Goal: Information Seeking & Learning: Check status

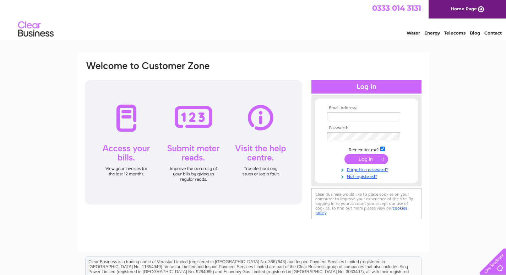
type input "contact@specialistroofingscotland.com"
click at [364, 158] on input "submit" at bounding box center [366, 159] width 44 height 10
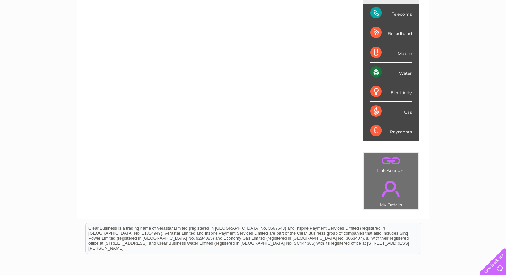
scroll to position [41, 0]
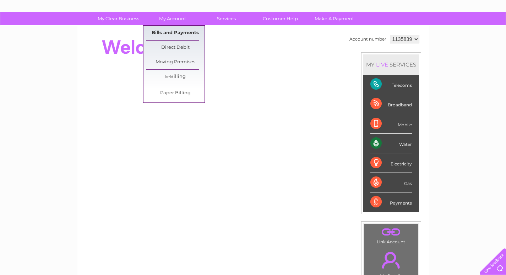
click at [176, 30] on link "Bills and Payments" at bounding box center [175, 33] width 59 height 14
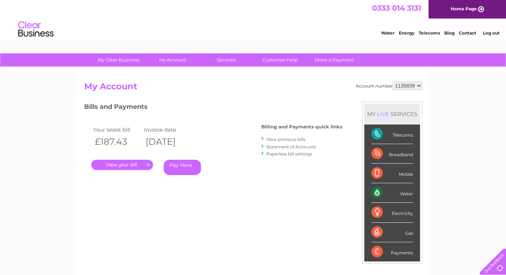
click at [130, 164] on link "." at bounding box center [122, 164] width 62 height 10
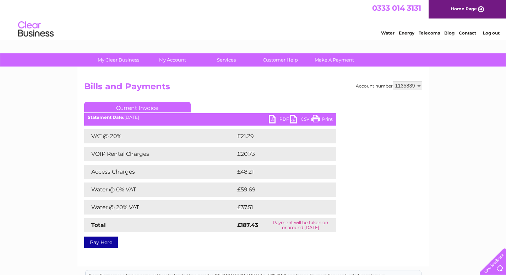
scroll to position [36, 0]
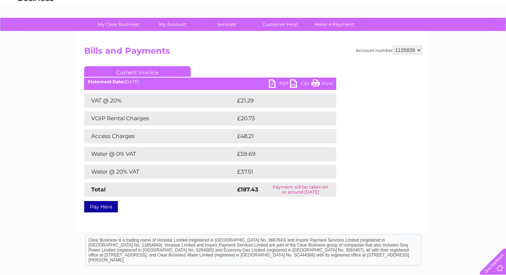
click at [279, 82] on link "PDF" at bounding box center [279, 84] width 21 height 10
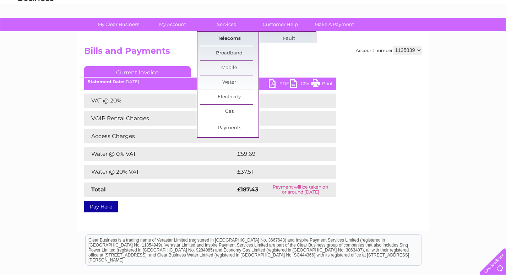
click at [222, 41] on link "Telecoms" at bounding box center [229, 39] width 59 height 14
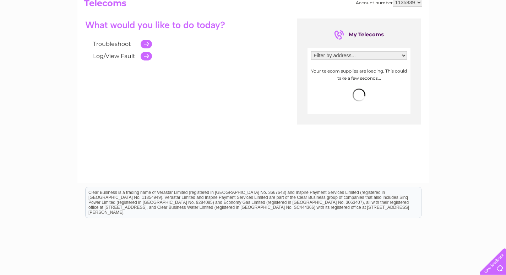
scroll to position [49, 0]
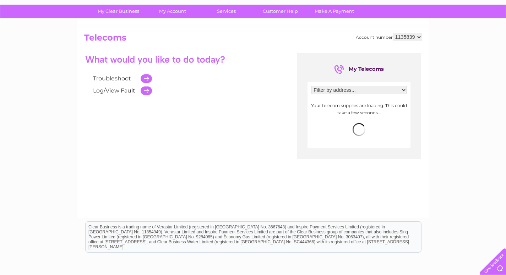
click at [366, 88] on select "Filter by address... [STREET_ADDRESS][PERSON_NAME]" at bounding box center [359, 90] width 96 height 9
click at [311, 86] on select "Filter by address... [STREET_ADDRESS][PERSON_NAME]" at bounding box center [359, 90] width 96 height 9
click at [341, 93] on select "Filter by address... [STREET_ADDRESS][PERSON_NAME]" at bounding box center [359, 90] width 96 height 9
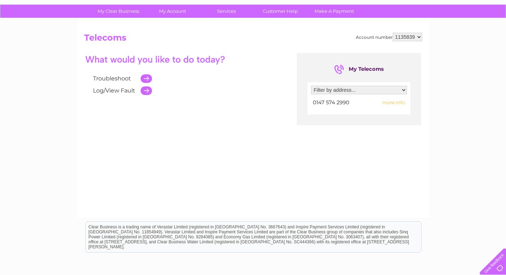
select select "2342071"
click at [311, 86] on select "Filter by address... [STREET_ADDRESS][PERSON_NAME]" at bounding box center [359, 90] width 96 height 9
click at [390, 103] on div at bounding box center [359, 103] width 96 height 10
click at [276, 95] on div "Troubleshoot Log/View Fault" at bounding box center [185, 75] width 203 height 44
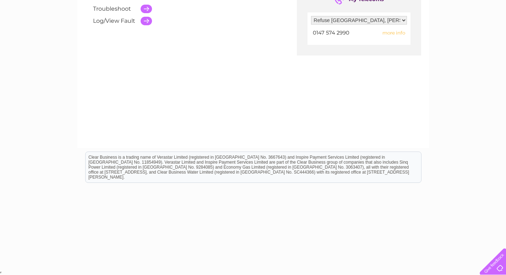
scroll to position [83, 0]
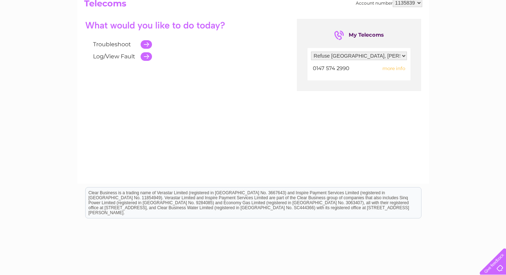
click at [397, 70] on span "more info" at bounding box center [393, 68] width 23 height 6
click at [387, 69] on span "more info" at bounding box center [393, 68] width 23 height 6
drag, startPoint x: 339, startPoint y: 66, endPoint x: 317, endPoint y: 64, distance: 22.1
click at [317, 64] on td "0147 574 2990" at bounding box center [340, 69] width 58 height 10
click at [388, 68] on span "more info" at bounding box center [393, 68] width 23 height 6
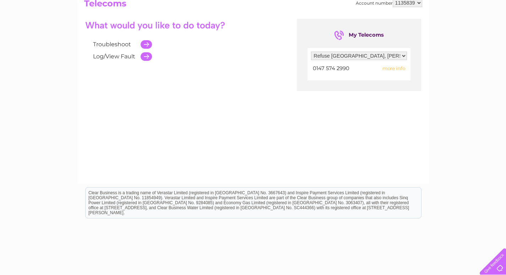
click at [389, 65] on td "more info" at bounding box center [388, 69] width 38 height 10
click at [389, 68] on span "more info" at bounding box center [393, 68] width 23 height 6
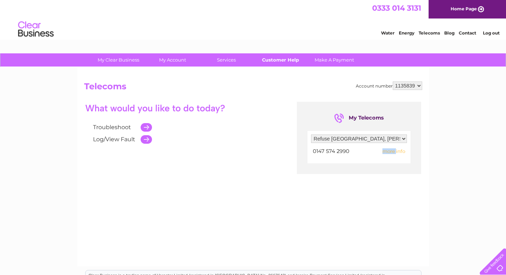
click at [289, 59] on link "Customer Help" at bounding box center [280, 59] width 59 height 13
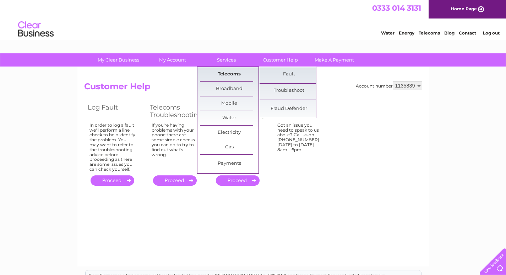
click at [228, 77] on link "Telecoms" at bounding box center [229, 74] width 59 height 14
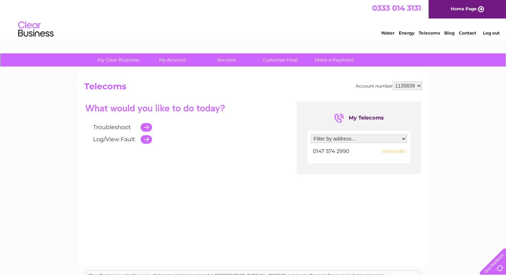
scroll to position [118, 0]
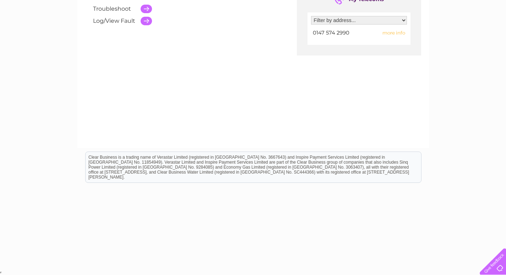
click at [398, 33] on span "more info" at bounding box center [393, 33] width 23 height 6
click at [399, 18] on select "Filter by address... [STREET_ADDRESS][PERSON_NAME]" at bounding box center [359, 20] width 96 height 9
select select "2342071"
click at [311, 16] on select "Filter by address... [STREET_ADDRESS][PERSON_NAME]" at bounding box center [359, 20] width 96 height 9
click at [392, 33] on span "more info" at bounding box center [393, 33] width 23 height 6
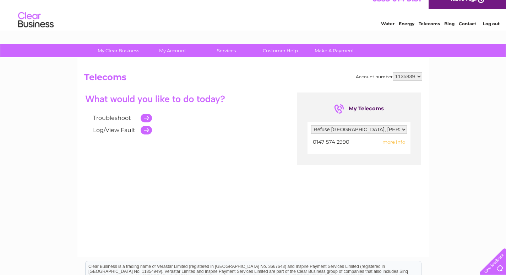
scroll to position [0, 0]
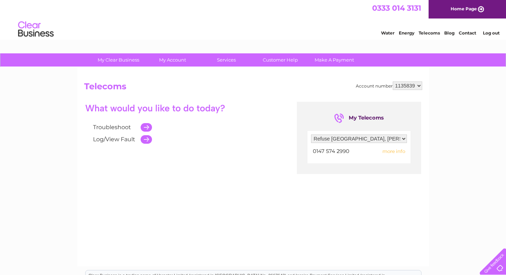
click at [464, 31] on link "Contact" at bounding box center [467, 32] width 17 height 5
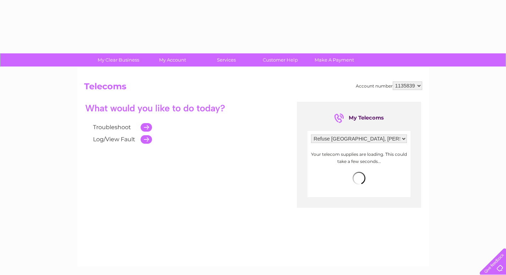
select select "2342071"
